Goal: Obtain resource: Obtain resource

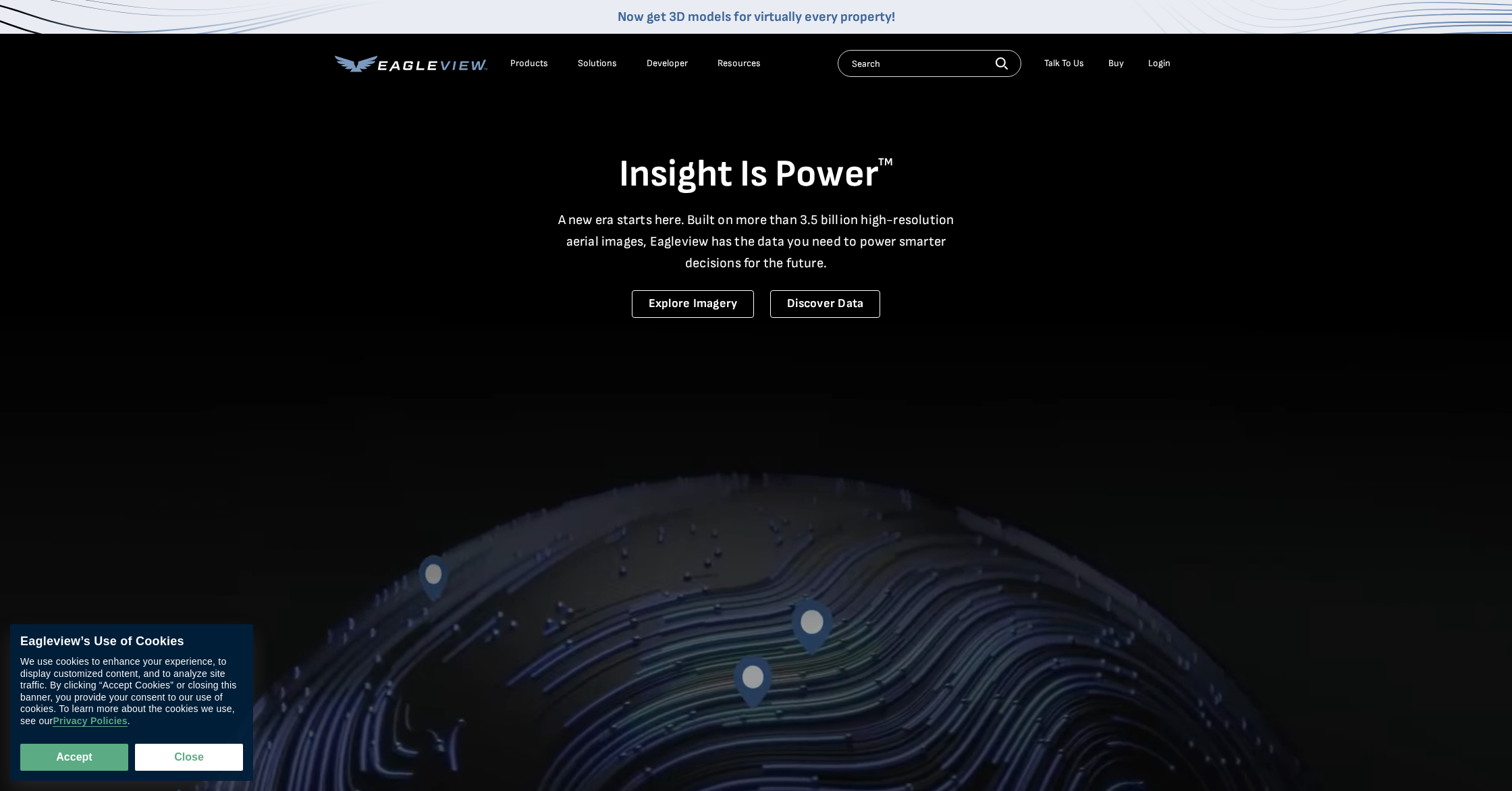
click at [1161, 63] on div "Login" at bounding box center [1158, 63] width 22 height 12
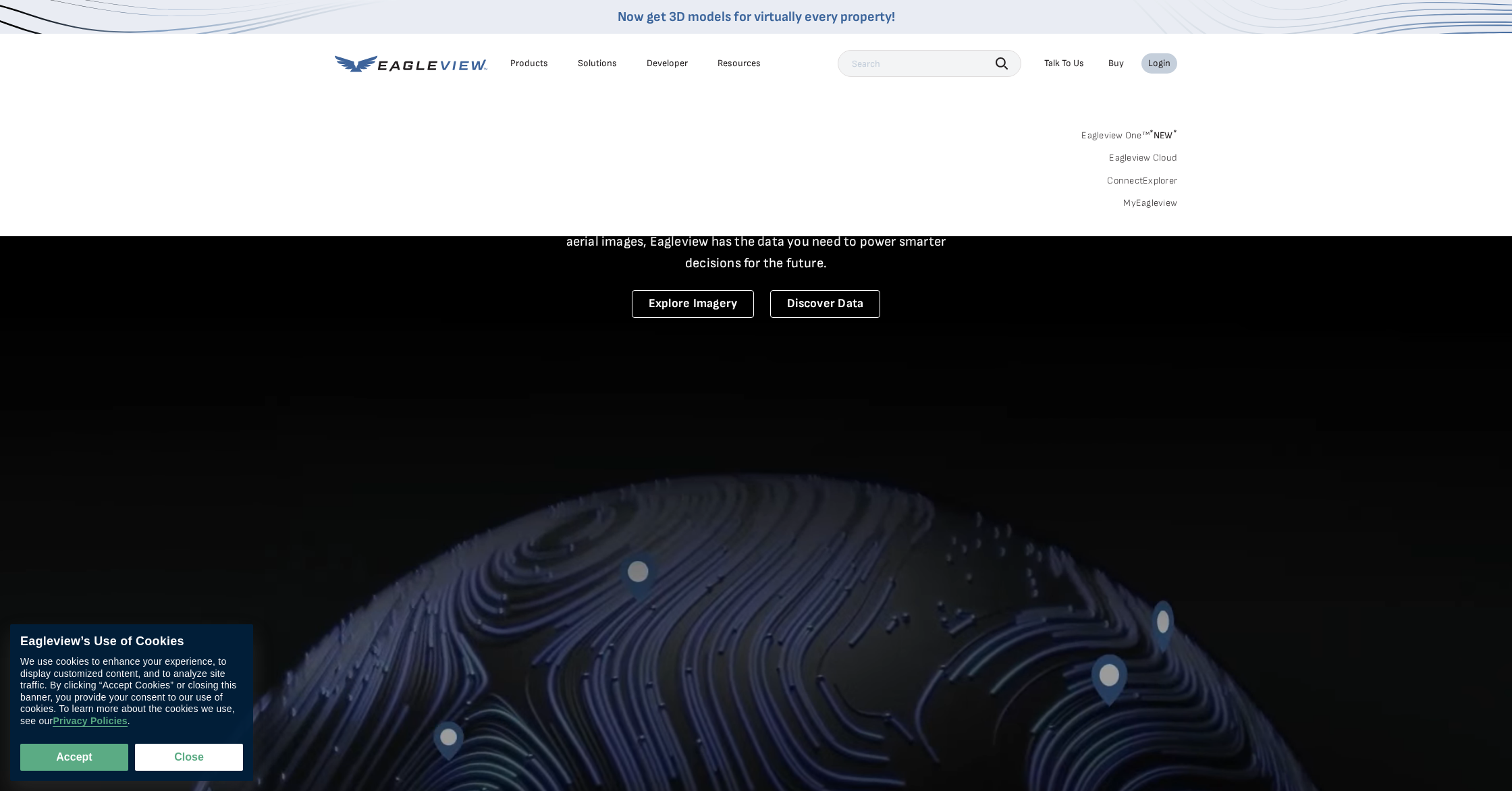
click at [1145, 199] on link "MyEagleview" at bounding box center [1150, 202] width 54 height 12
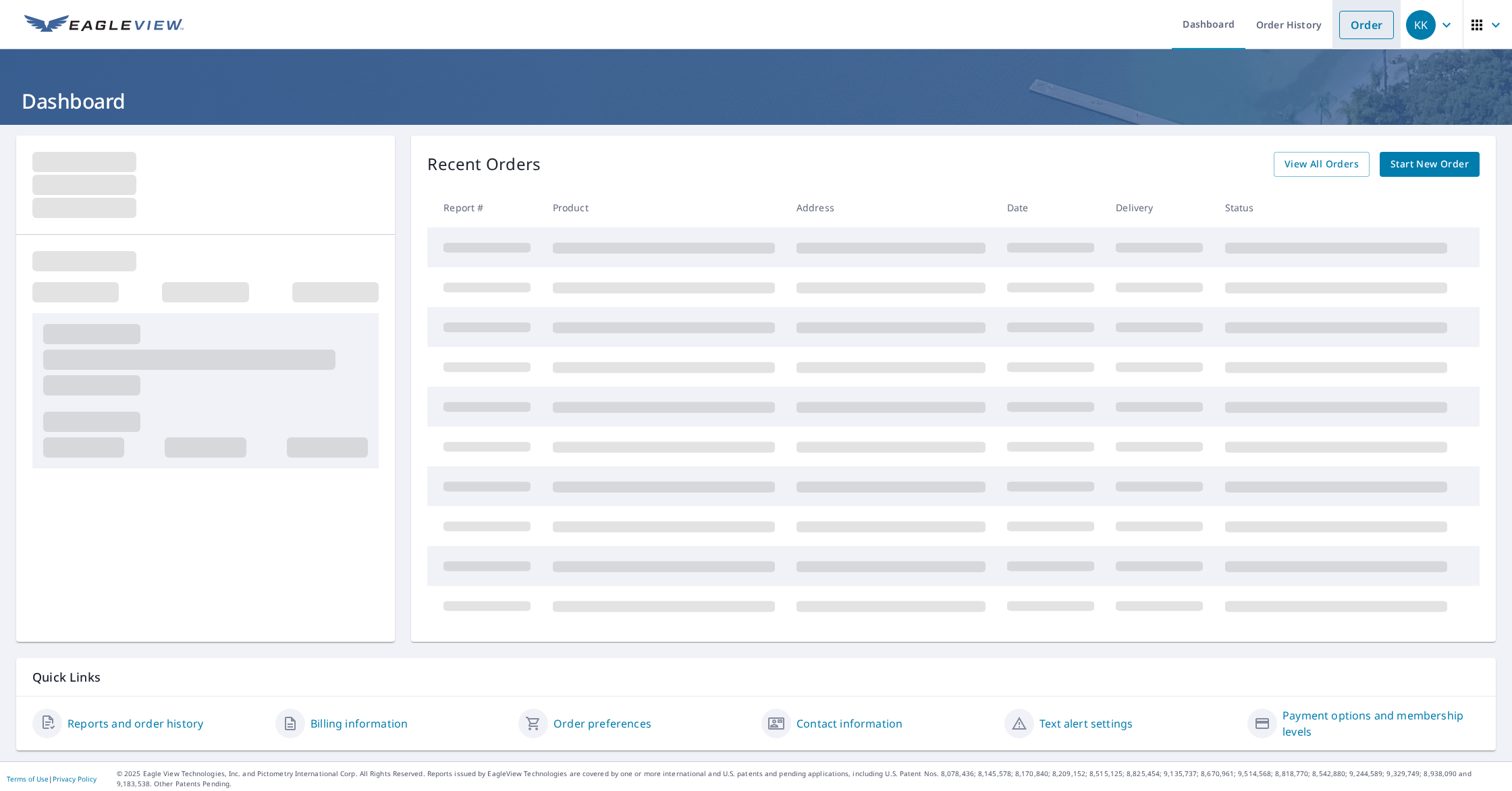
click at [1353, 33] on link "Order" at bounding box center [1366, 24] width 54 height 28
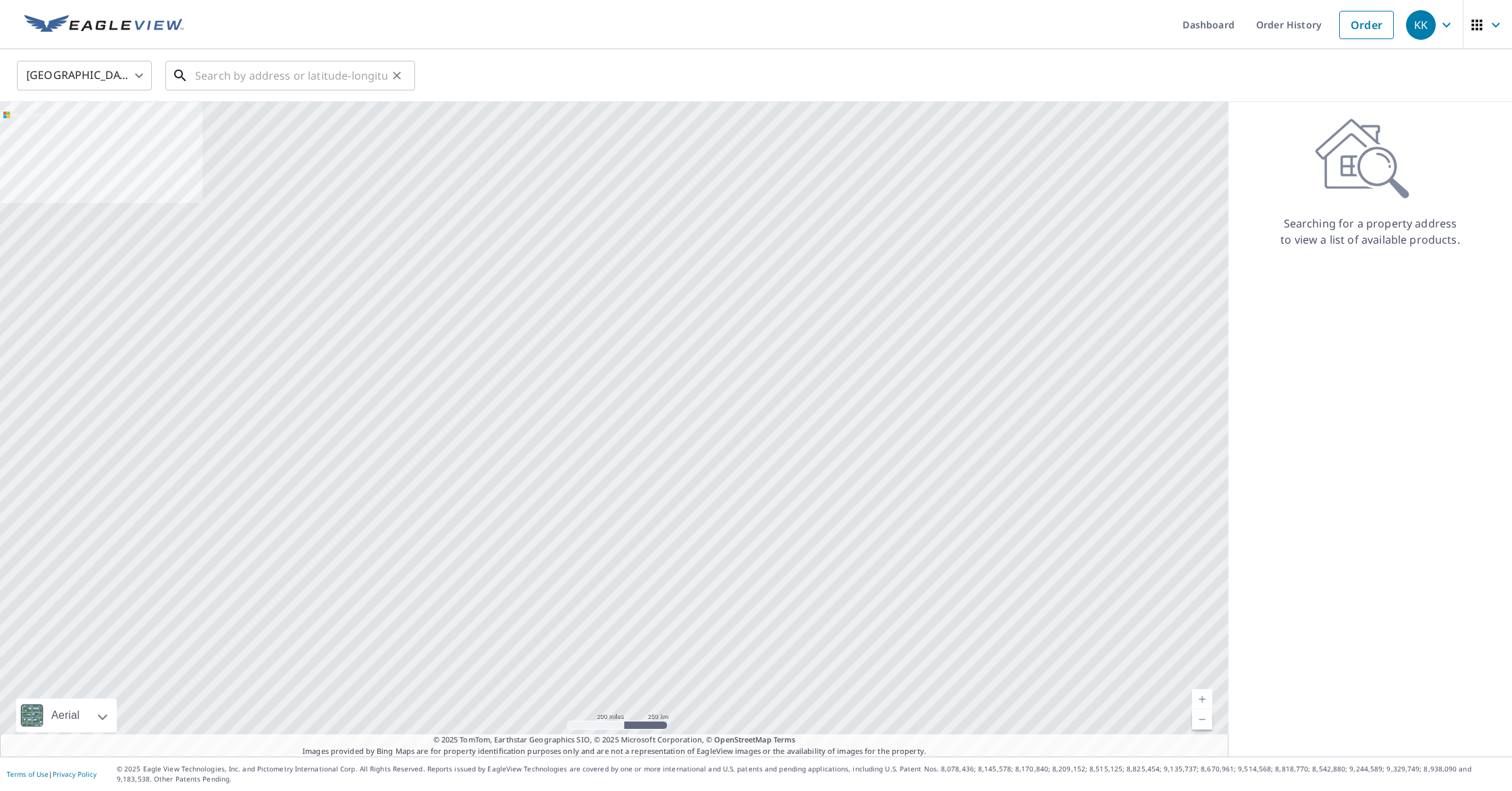
click at [309, 69] on input "text" at bounding box center [291, 76] width 193 height 37
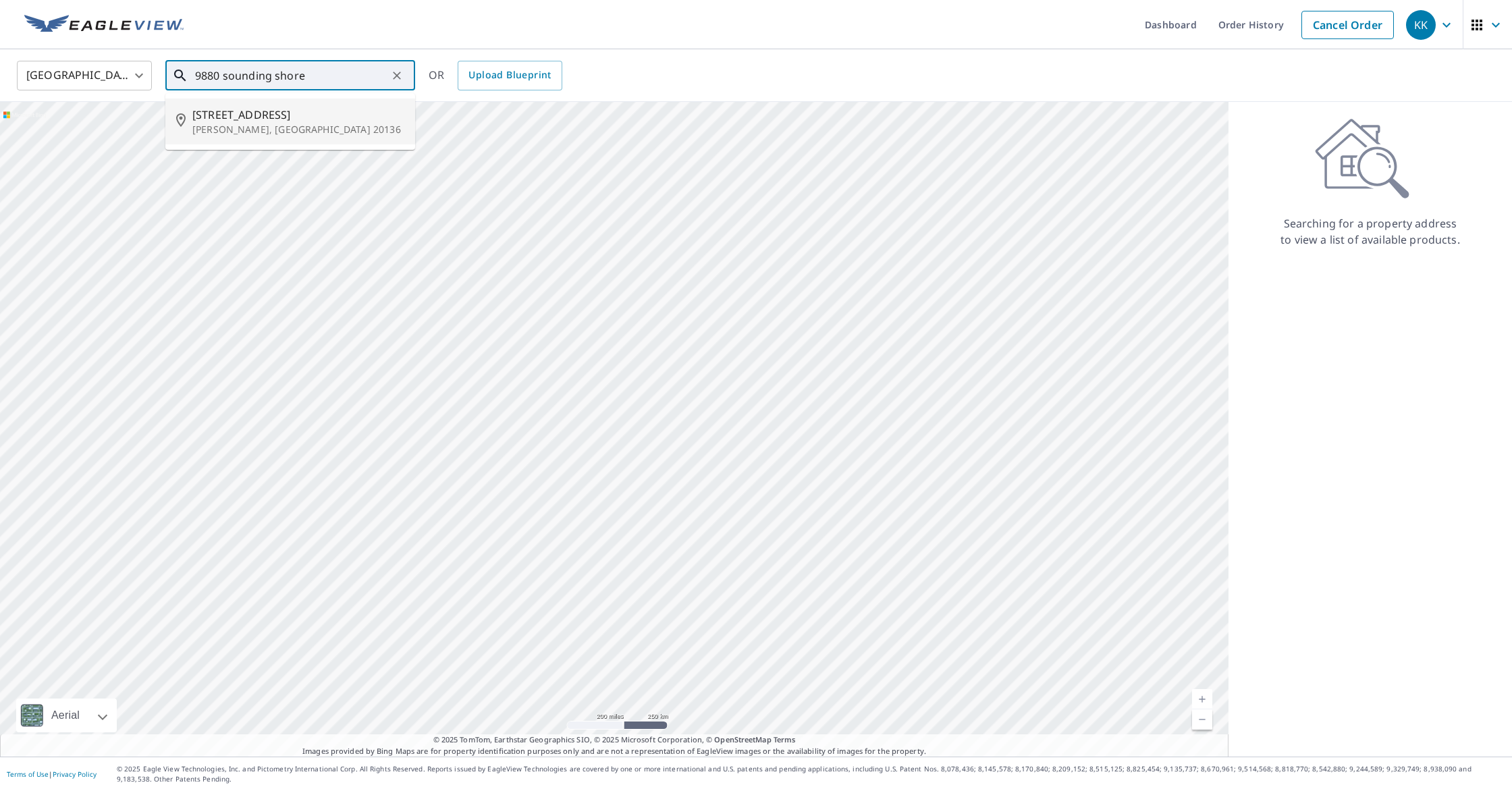
click at [235, 113] on span "[STREET_ADDRESS]" at bounding box center [298, 115] width 212 height 16
type input "[STREET_ADDRESS][PERSON_NAME]"
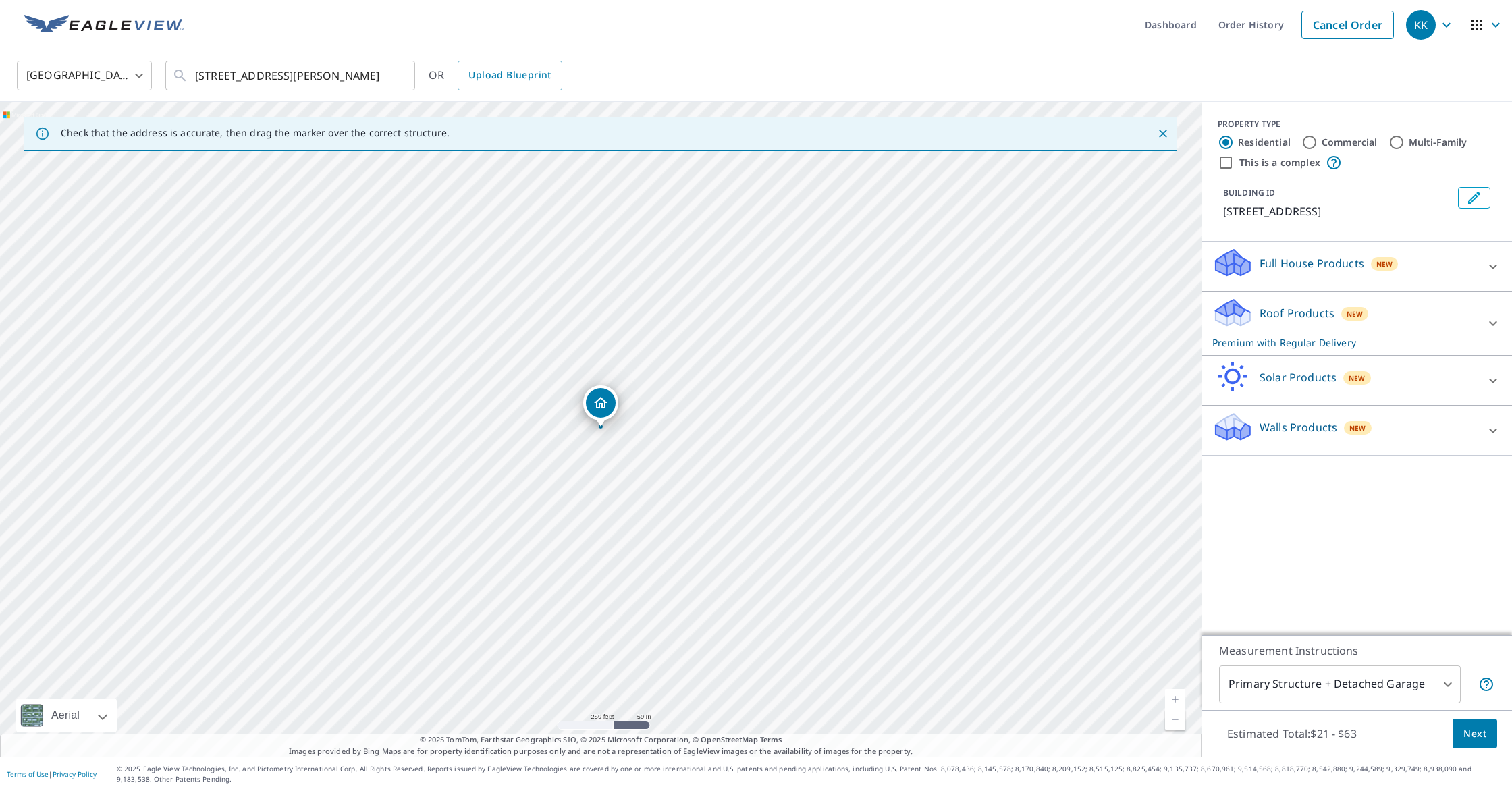
click at [1319, 332] on div "Roof Products New Premium with Regular Delivery" at bounding box center [1344, 323] width 264 height 53
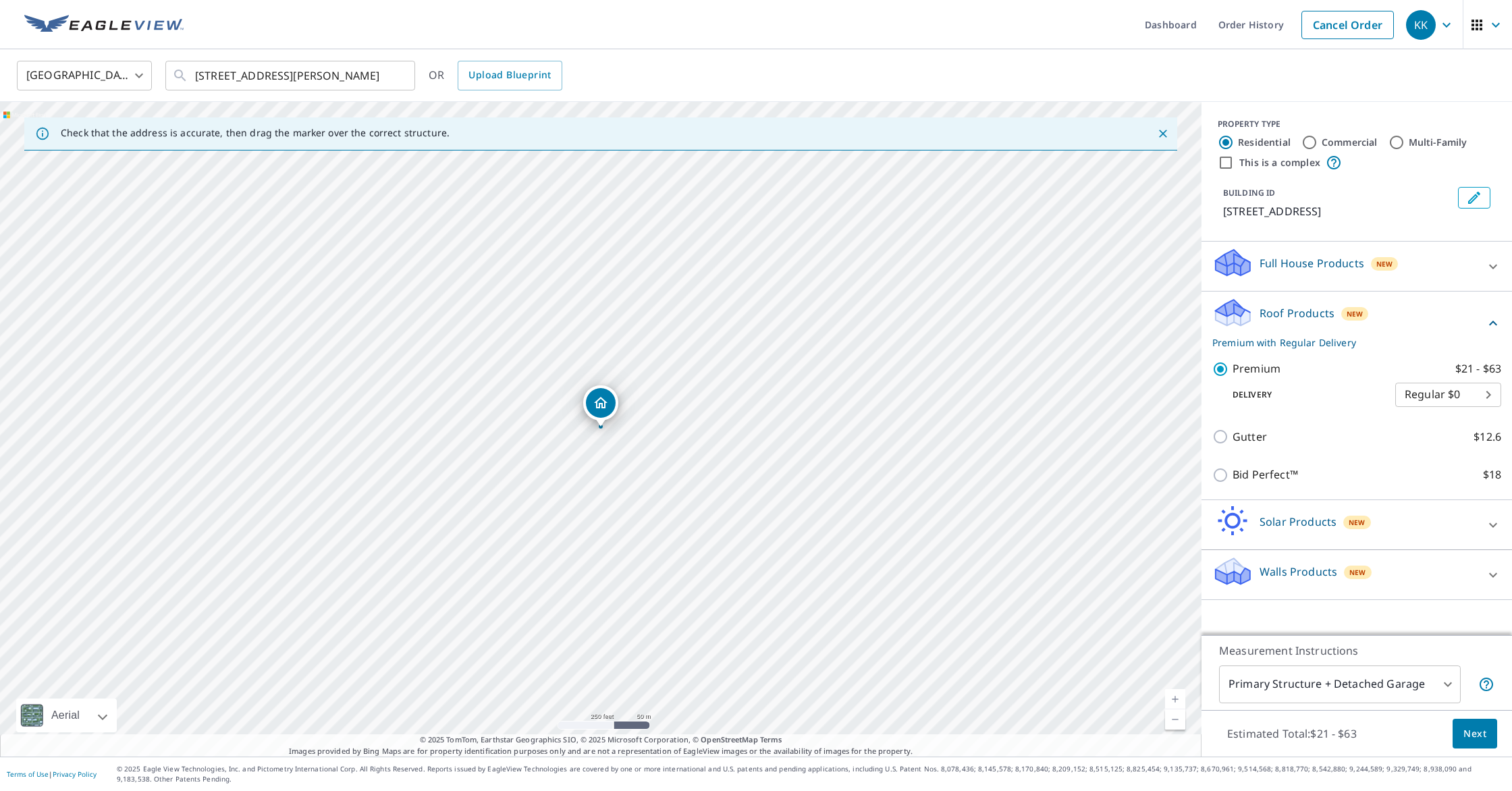
click at [1482, 736] on span "Next" at bounding box center [1475, 734] width 23 height 17
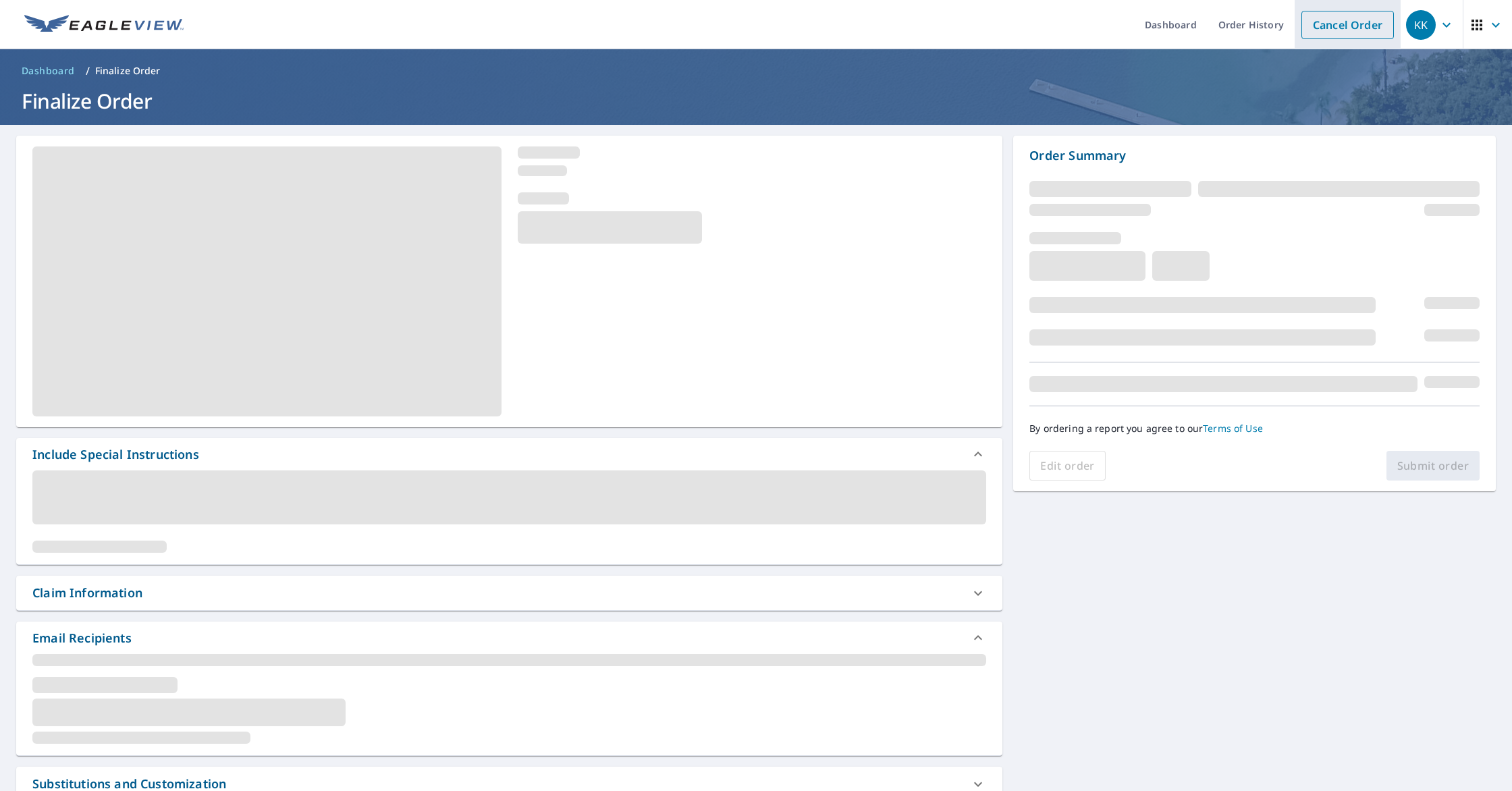
click at [1318, 24] on link "Cancel Order" at bounding box center [1348, 24] width 93 height 28
click at [137, 22] on img at bounding box center [104, 24] width 159 height 20
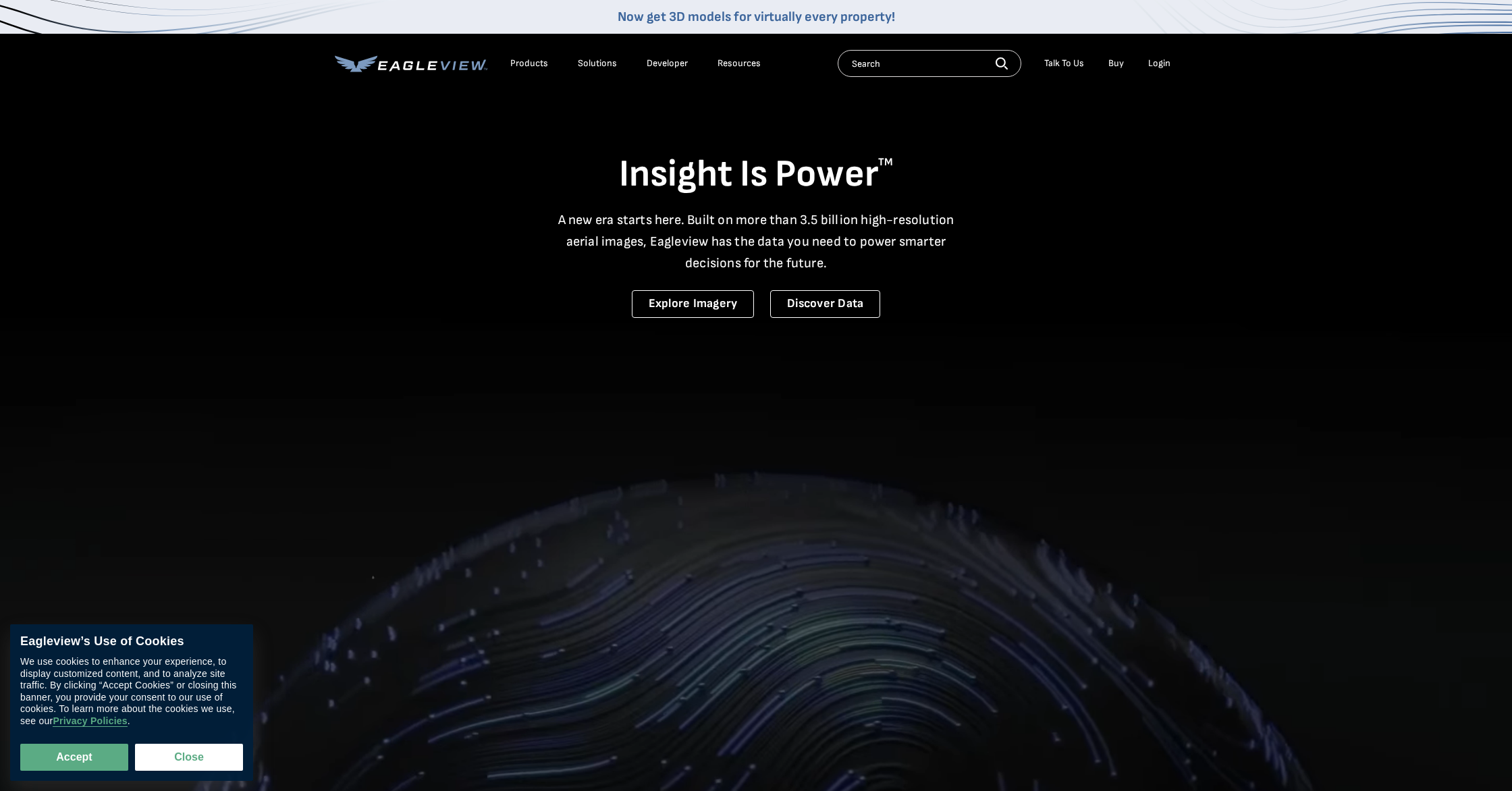
click at [1156, 60] on div "Login" at bounding box center [1158, 63] width 22 height 12
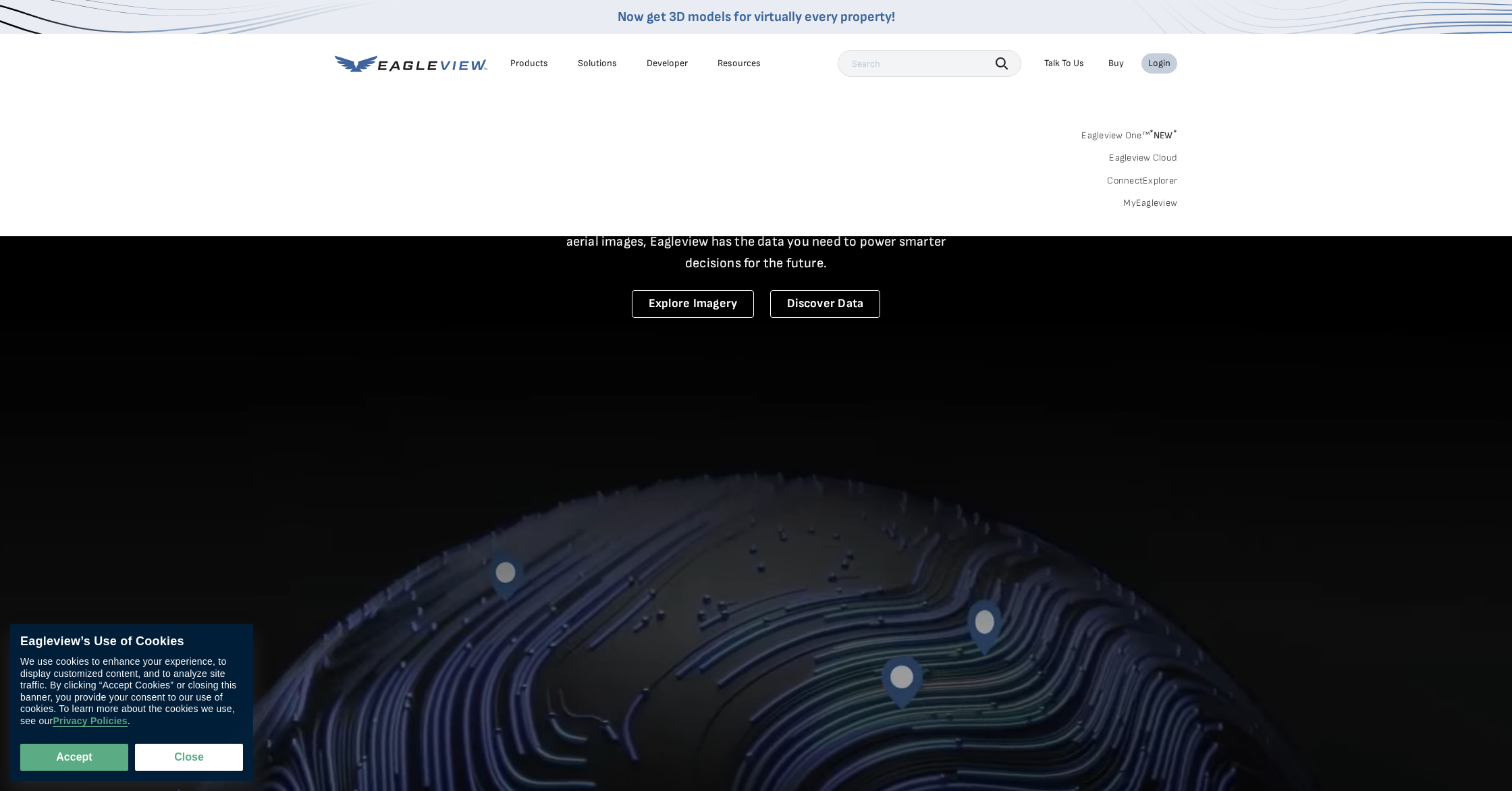
click at [1135, 204] on link "MyEagleview" at bounding box center [1150, 202] width 54 height 12
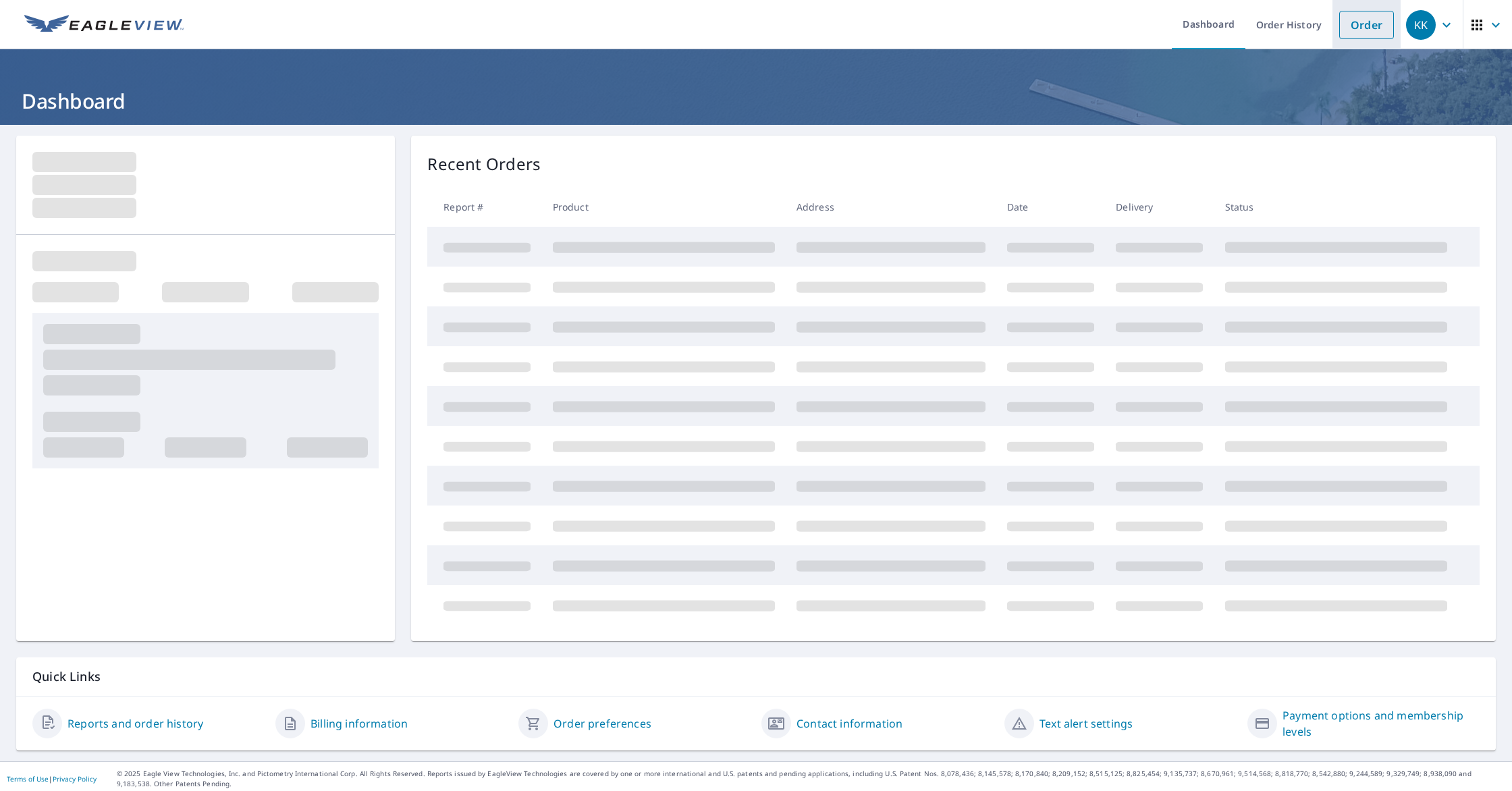
click at [1360, 25] on link "Order" at bounding box center [1366, 24] width 54 height 28
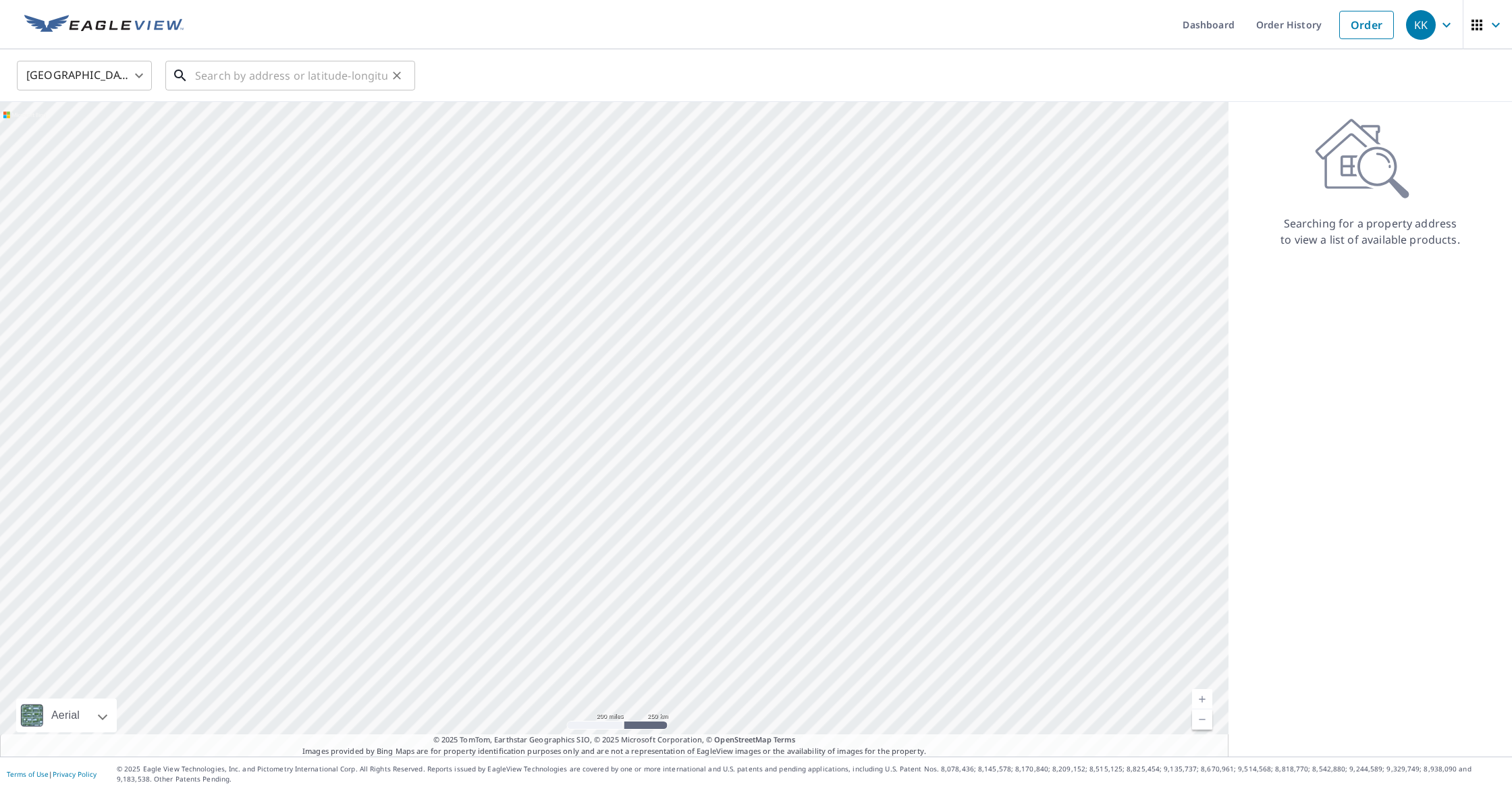
click at [344, 66] on input "text" at bounding box center [291, 76] width 193 height 37
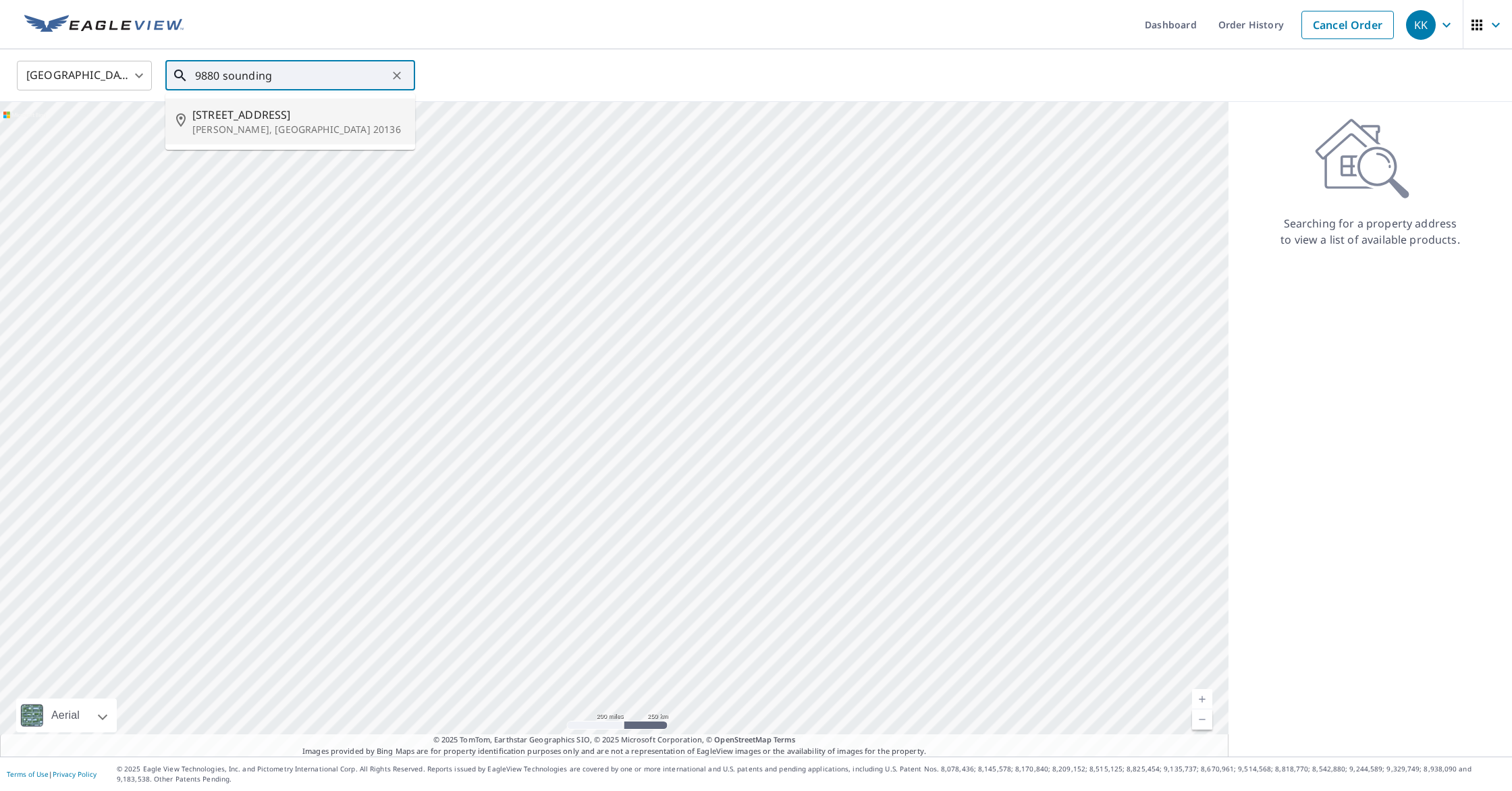
drag, startPoint x: 319, startPoint y: 126, endPoint x: 610, endPoint y: 79, distance: 294.8
click at [320, 125] on p "[PERSON_NAME], [GEOGRAPHIC_DATA] 20136" at bounding box center [298, 129] width 212 height 14
type input "[STREET_ADDRESS][PERSON_NAME]"
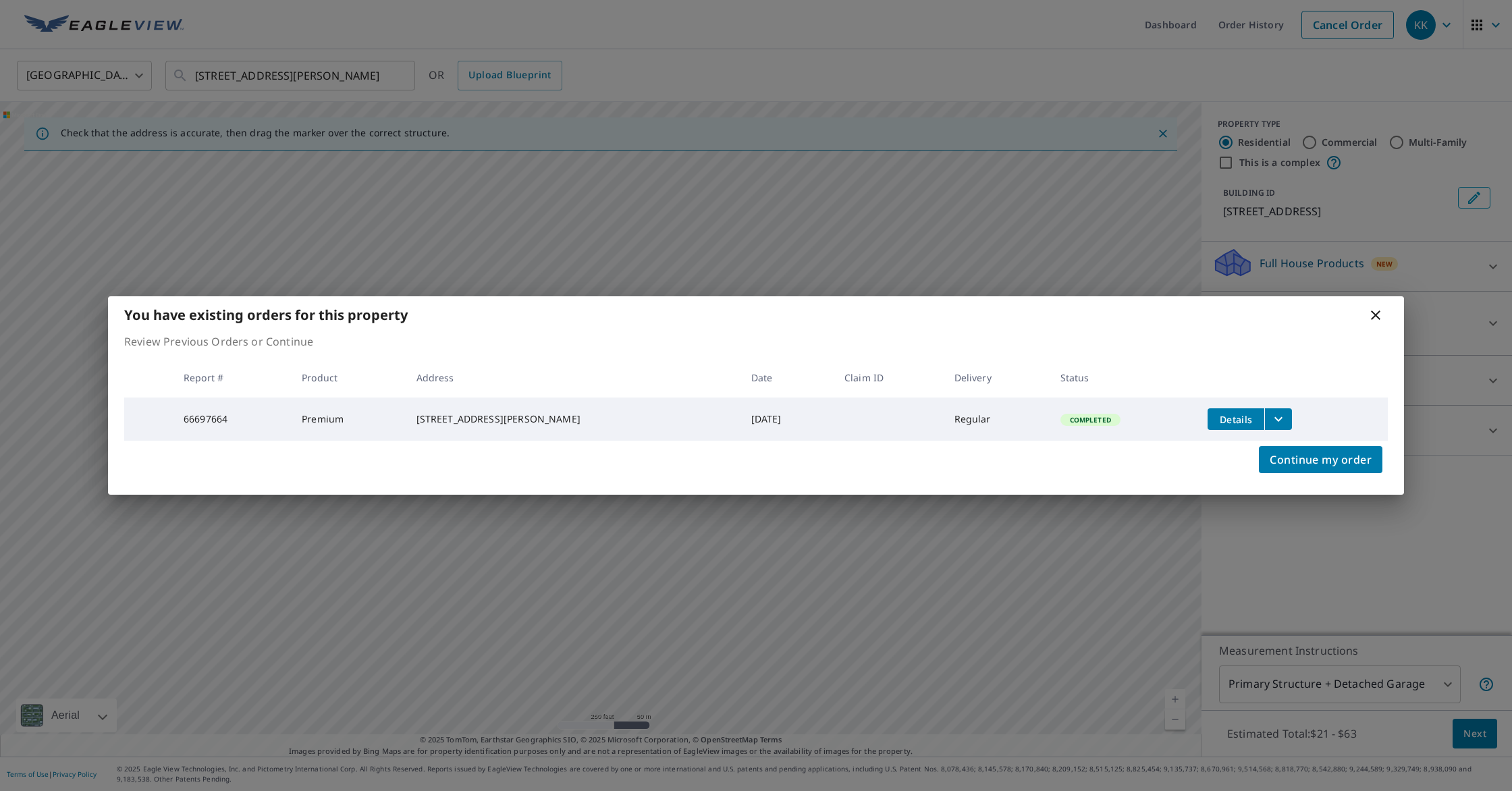
click at [1271, 411] on icon "filesDropdownBtn-66697664" at bounding box center [1279, 419] width 16 height 16
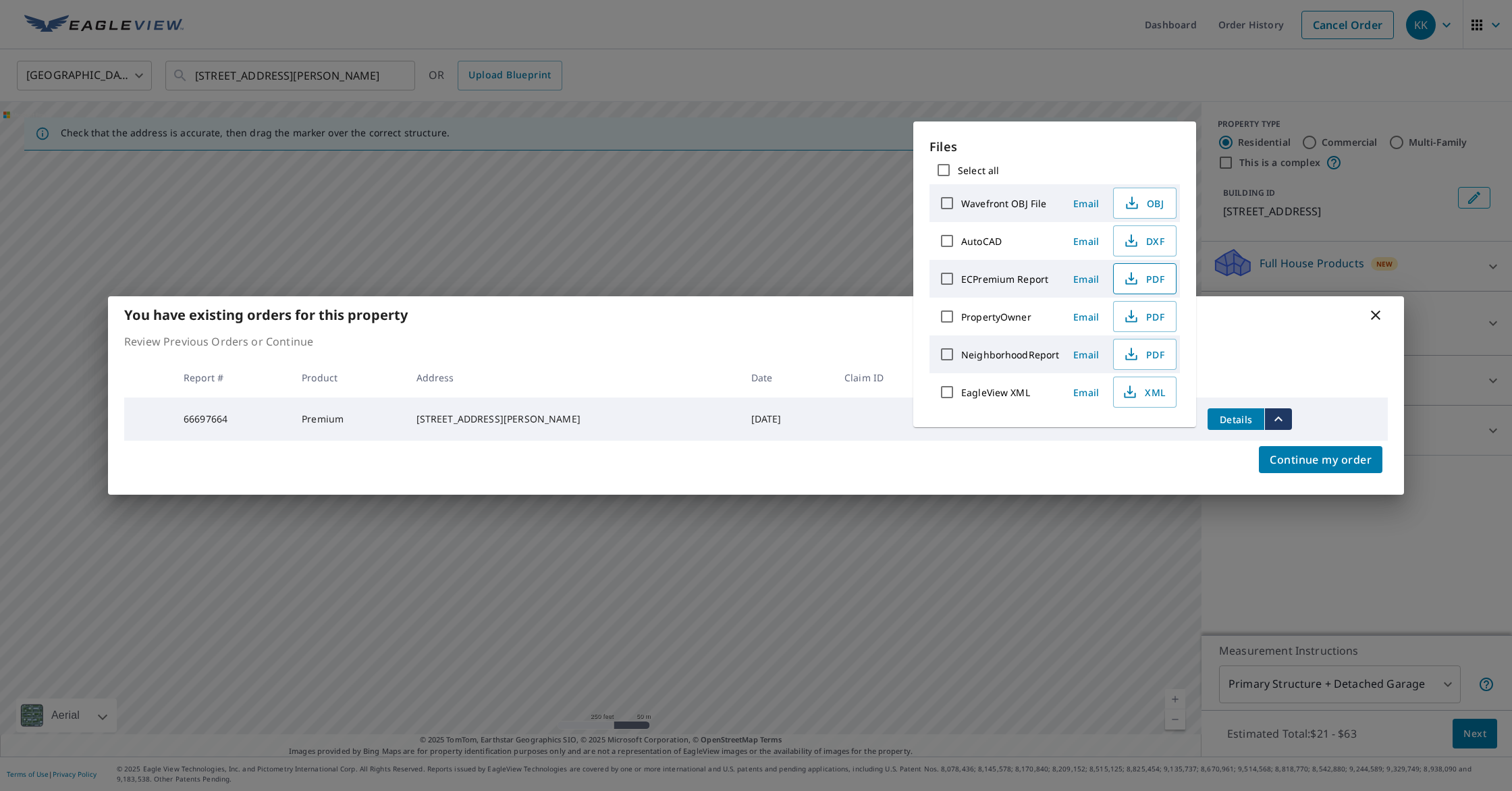
click at [1140, 273] on span "PDF" at bounding box center [1143, 279] width 43 height 16
click at [1371, 311] on icon at bounding box center [1375, 315] width 10 height 10
